Goal: Task Accomplishment & Management: Manage account settings

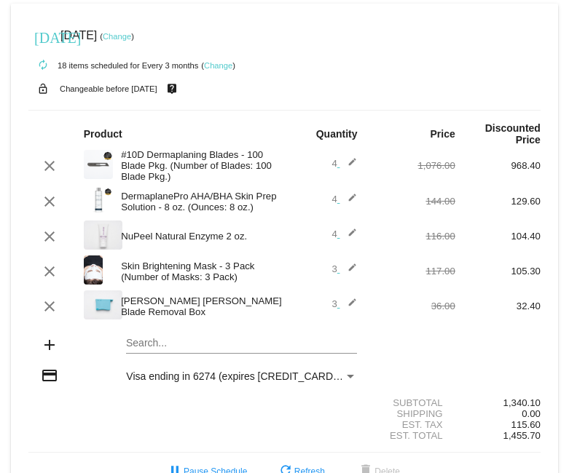
click at [341, 303] on mat-icon "edit" at bounding box center [347, 306] width 17 height 17
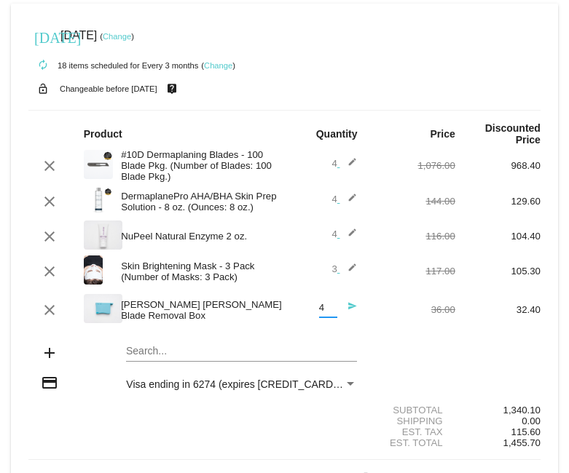
click at [320, 306] on input "4" at bounding box center [328, 308] width 18 height 11
click at [324, 314] on input "3" at bounding box center [328, 308] width 18 height 11
click at [324, 314] on input "2" at bounding box center [328, 308] width 18 height 11
type input "1"
click at [324, 314] on input "1" at bounding box center [328, 308] width 18 height 11
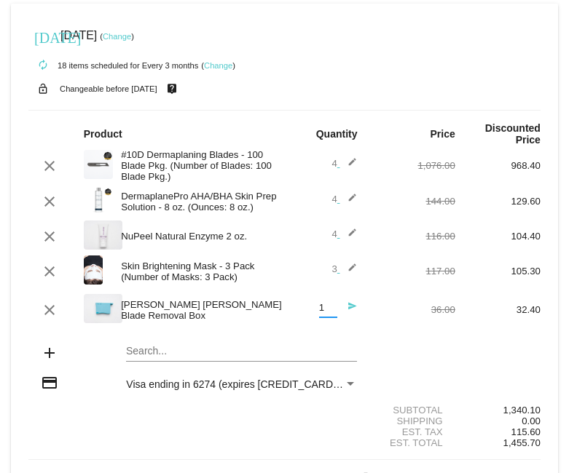
click at [324, 314] on input "1" at bounding box center [328, 308] width 18 height 11
click at [288, 328] on div "1 Quantity send" at bounding box center [326, 310] width 85 height 39
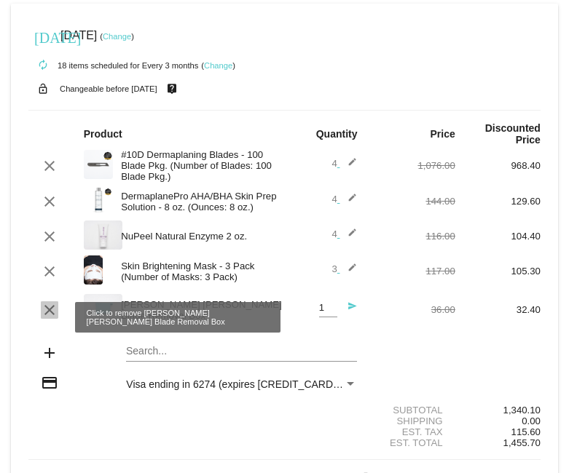
click at [44, 312] on mat-icon "clear" at bounding box center [49, 309] width 17 height 17
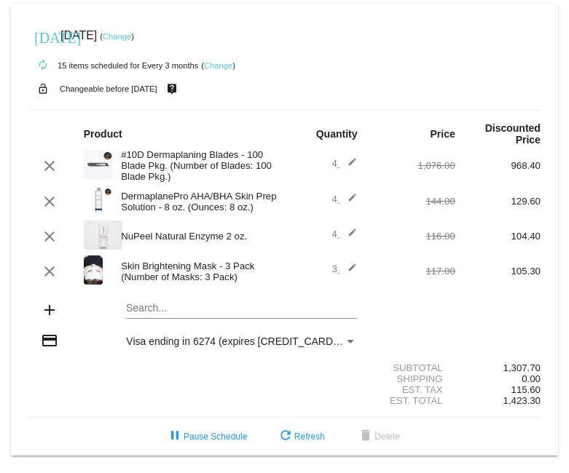
click at [339, 274] on mat-icon "edit" at bounding box center [347, 271] width 17 height 17
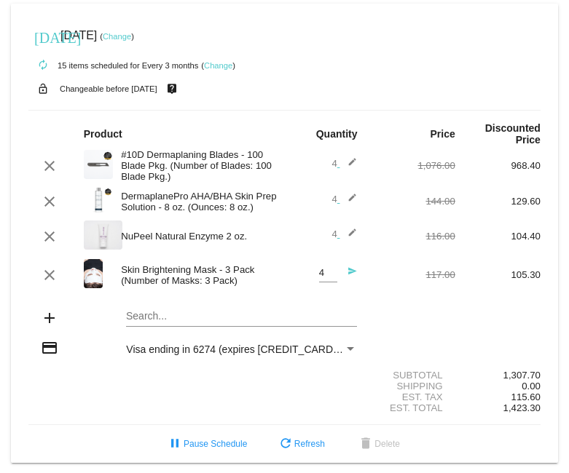
click at [325, 276] on input "4" at bounding box center [328, 273] width 18 height 11
click at [325, 279] on input "3" at bounding box center [328, 273] width 18 height 11
click at [325, 279] on input "2" at bounding box center [328, 273] width 18 height 11
type input "1"
click at [325, 279] on input "1" at bounding box center [328, 273] width 18 height 11
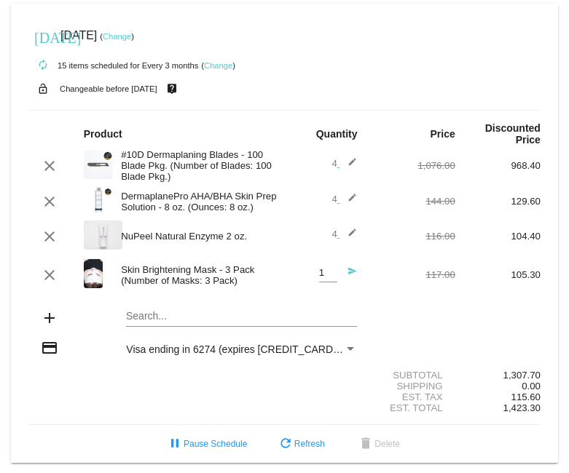
click at [284, 281] on div "1 Quantity send" at bounding box center [326, 275] width 85 height 39
click at [377, 280] on div "117.00" at bounding box center [412, 274] width 85 height 11
click at [340, 275] on mat-icon "send" at bounding box center [347, 274] width 17 height 17
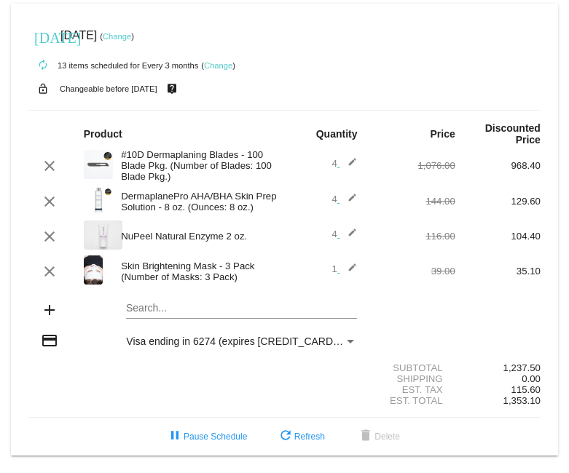
scroll to position [8, 0]
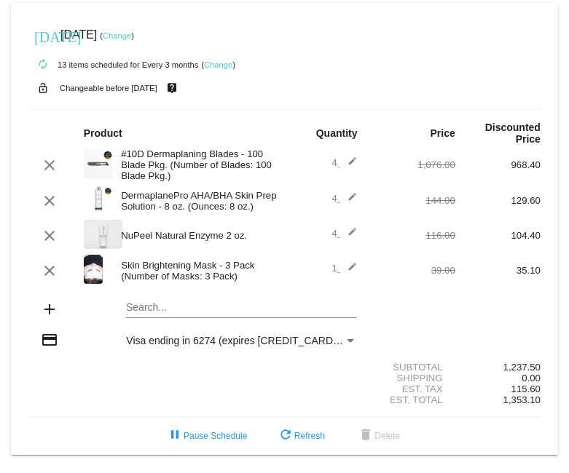
click at [344, 159] on mat-icon "edit" at bounding box center [347, 165] width 17 height 17
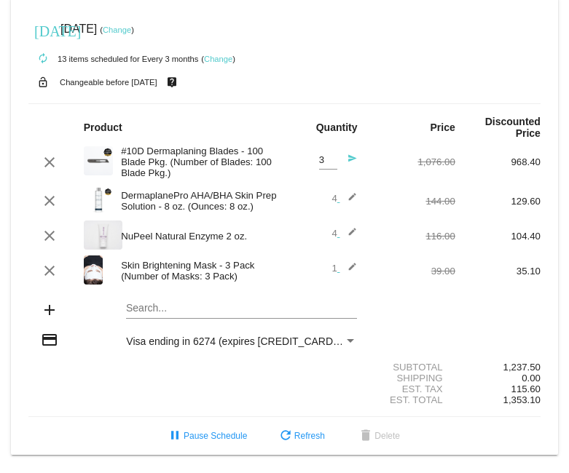
type input "3"
click at [325, 161] on input "3" at bounding box center [328, 160] width 18 height 11
click at [379, 153] on div "clear #10D Dermaplaning Blades - 100 Blade Pkg. (Number of Blades: 100 Blade Pk…" at bounding box center [284, 162] width 512 height 39
click at [345, 159] on mat-icon "send" at bounding box center [347, 162] width 17 height 17
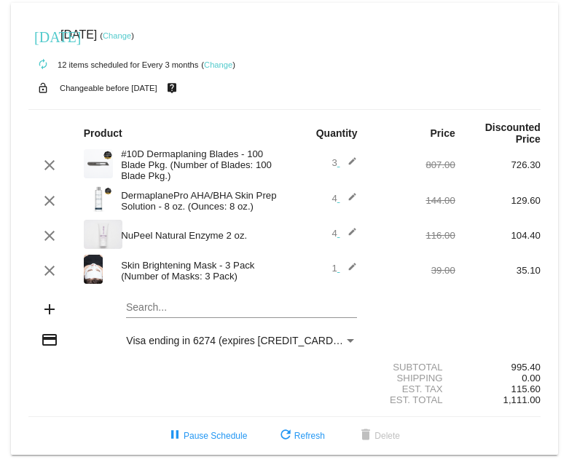
click at [343, 194] on mat-icon "edit" at bounding box center [347, 200] width 17 height 17
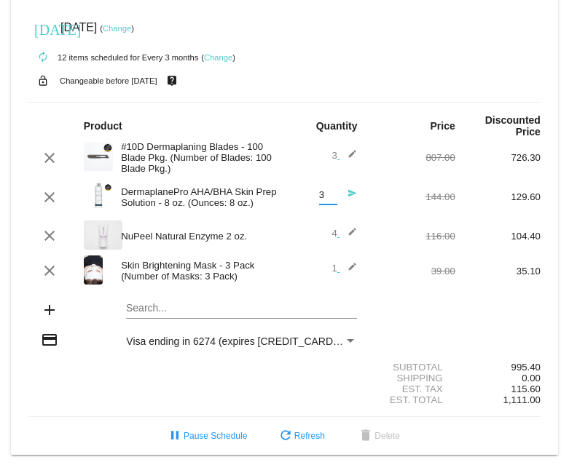
type input "3"
click at [325, 201] on input "3" at bounding box center [328, 195] width 18 height 11
click at [370, 199] on div "144.00" at bounding box center [412, 196] width 85 height 11
click at [342, 236] on mat-icon "edit" at bounding box center [347, 235] width 17 height 17
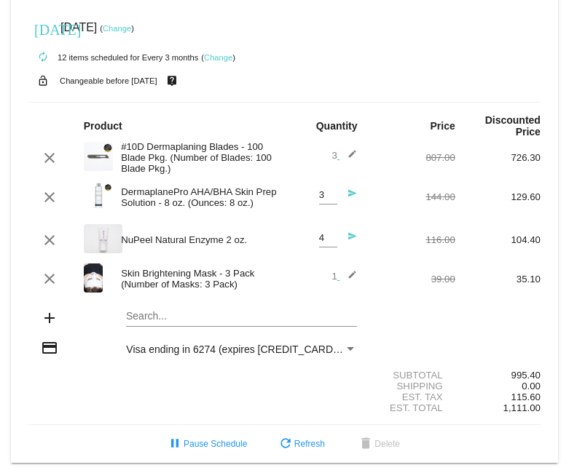
click at [347, 196] on mat-icon "send" at bounding box center [347, 197] width 17 height 17
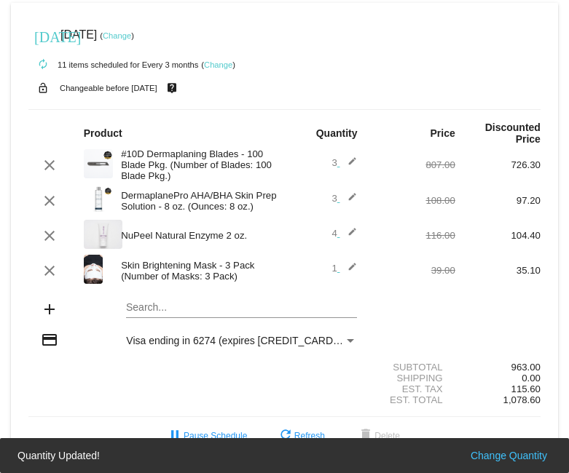
click at [347, 227] on mat-icon "edit" at bounding box center [347, 235] width 17 height 17
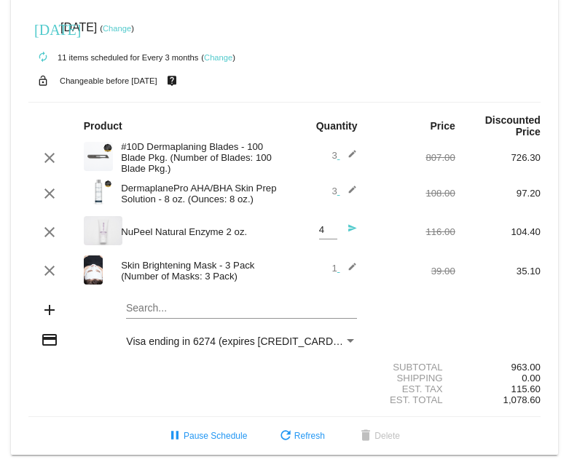
click at [346, 230] on mat-icon "send" at bounding box center [347, 232] width 17 height 17
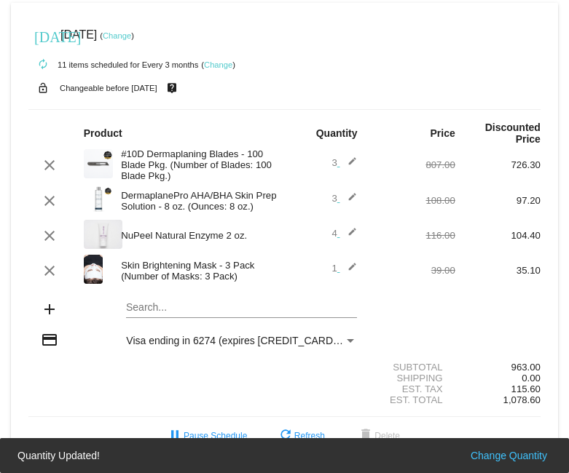
click at [331, 229] on span "4 edit" at bounding box center [343, 233] width 25 height 11
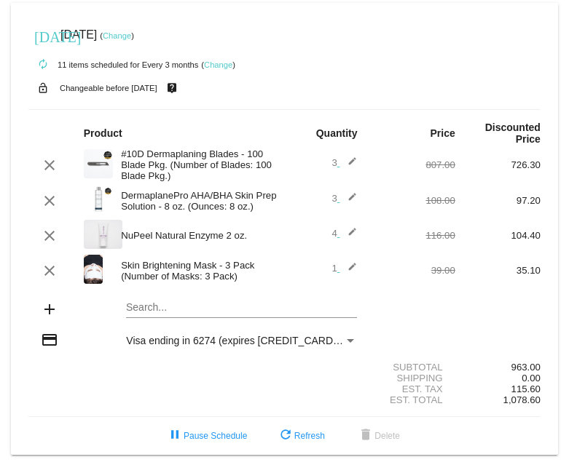
click at [339, 229] on mat-icon "edit" at bounding box center [347, 235] width 17 height 17
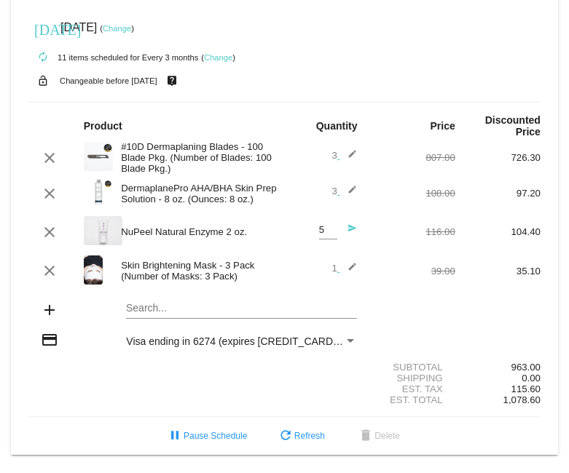
click at [323, 229] on input "5" at bounding box center [328, 230] width 18 height 11
type input "6"
click at [325, 233] on input "6" at bounding box center [328, 230] width 18 height 11
click at [344, 235] on mat-icon "send" at bounding box center [347, 232] width 17 height 17
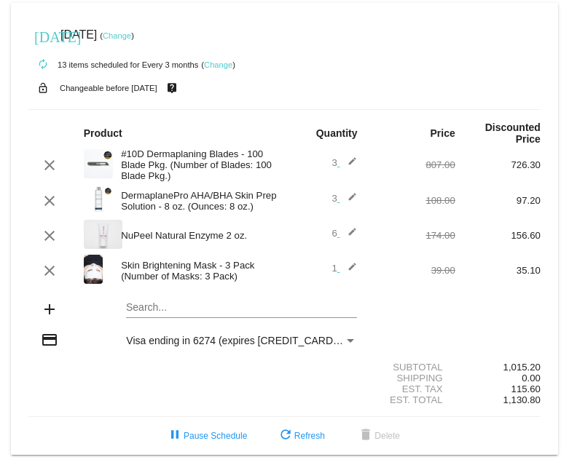
scroll to position [0, 0]
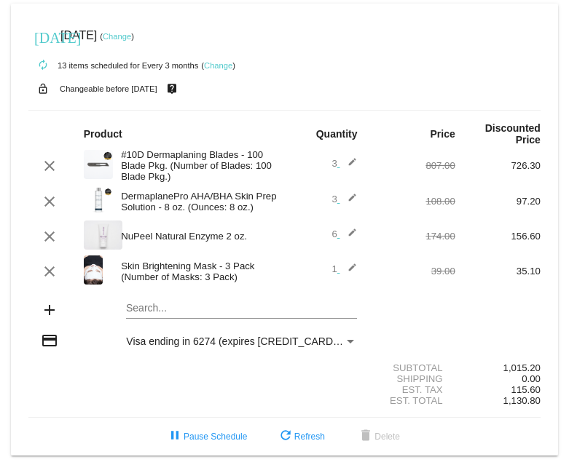
click at [467, 320] on div "add Search..." at bounding box center [284, 312] width 512 height 42
click at [131, 34] on link "Change" at bounding box center [117, 36] width 28 height 9
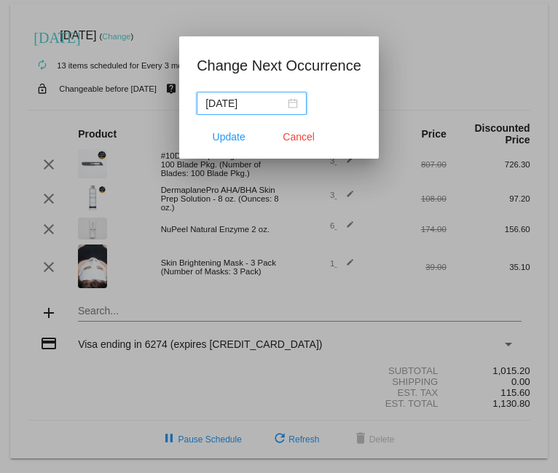
click at [292, 108] on div "2025-09-22" at bounding box center [251, 103] width 92 height 16
click at [292, 105] on div "2025-09-22" at bounding box center [251, 103] width 92 height 16
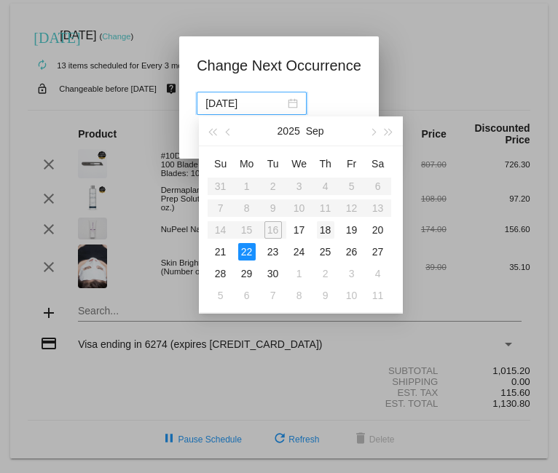
click at [328, 229] on div "18" at bounding box center [325, 229] width 17 height 17
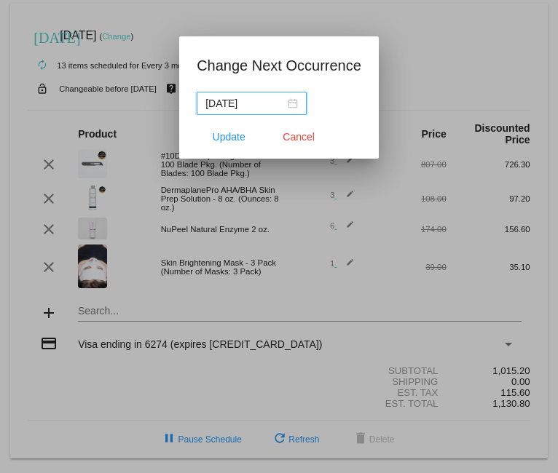
click at [291, 106] on div "2025-09-18" at bounding box center [251, 103] width 92 height 16
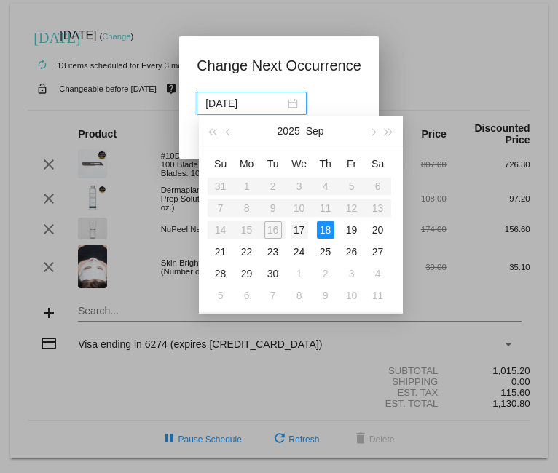
click at [294, 227] on div "17" at bounding box center [299, 229] width 17 height 17
type input "2025-09-17"
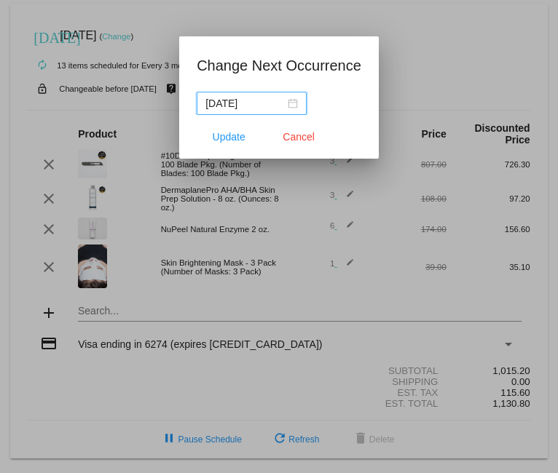
click at [346, 84] on app-change-next-occurrence-dialog "Change Next Occurrence 2025-09-17 Update Cancel" at bounding box center [279, 106] width 165 height 105
click at [240, 137] on span "Update" at bounding box center [229, 137] width 33 height 12
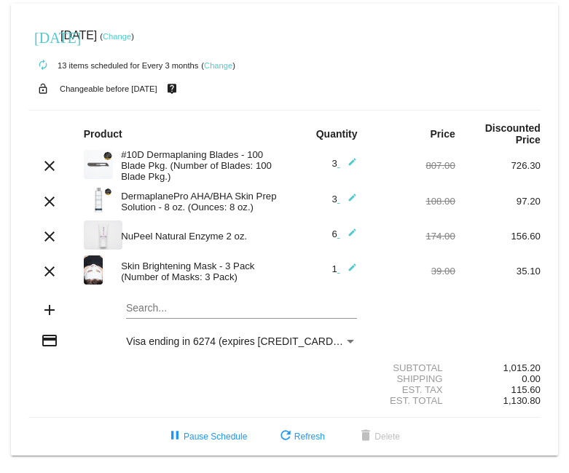
click at [346, 343] on div "Payment Method" at bounding box center [350, 342] width 13 height 12
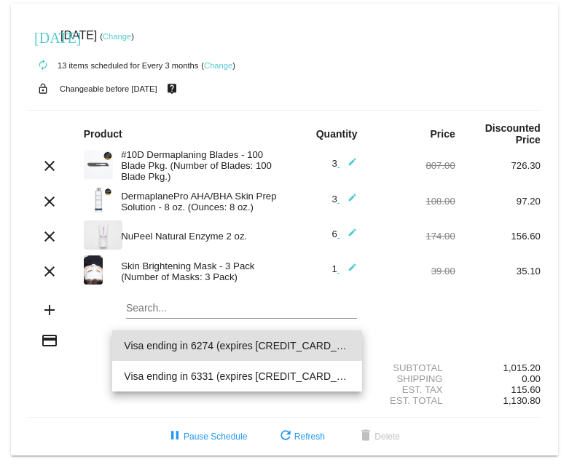
click at [381, 313] on div at bounding box center [284, 236] width 569 height 473
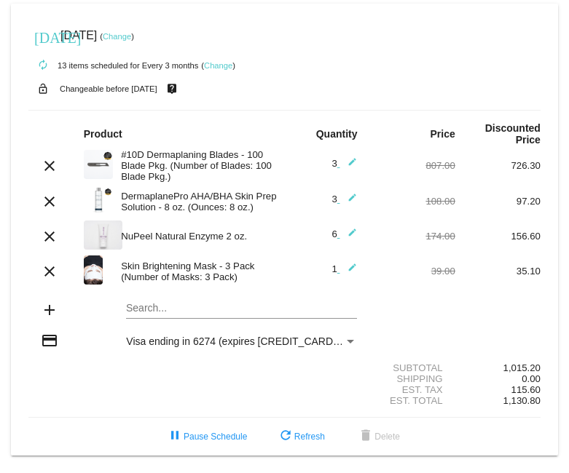
click at [344, 237] on mat-icon "edit" at bounding box center [347, 236] width 17 height 17
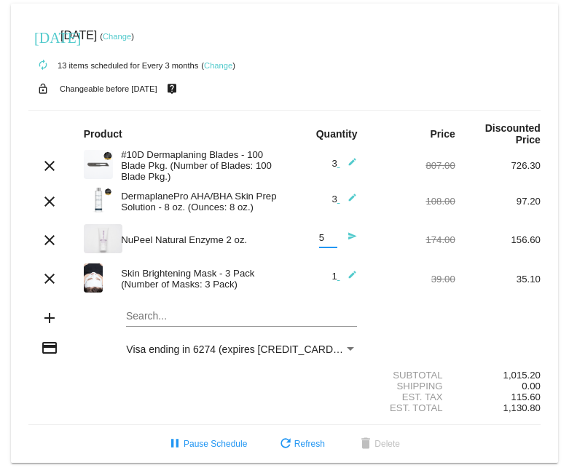
type input "5"
click at [325, 244] on input "5" at bounding box center [328, 238] width 18 height 11
click at [345, 237] on mat-icon "send" at bounding box center [347, 240] width 17 height 17
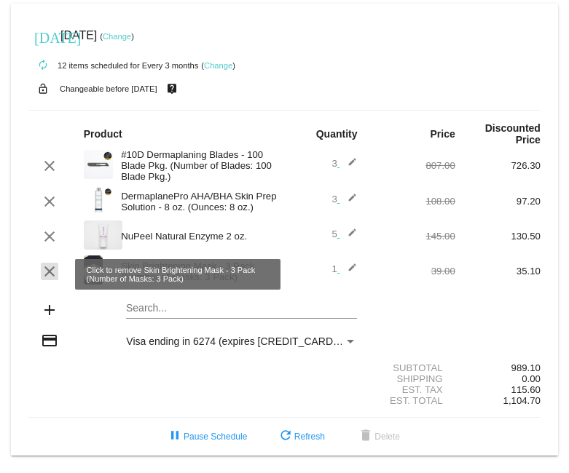
click at [48, 274] on mat-icon "clear" at bounding box center [49, 271] width 17 height 17
